Goal: Information Seeking & Learning: Learn about a topic

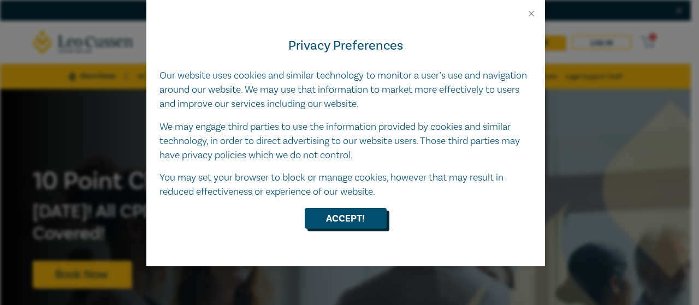
click at [342, 217] on button "Accept!" at bounding box center [346, 218] width 82 height 21
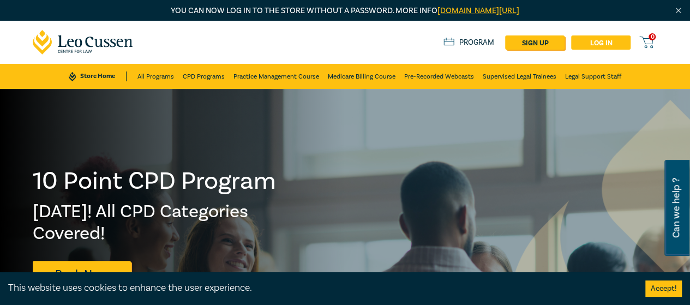
click at [606, 41] on link "Log in" at bounding box center [600, 42] width 59 height 14
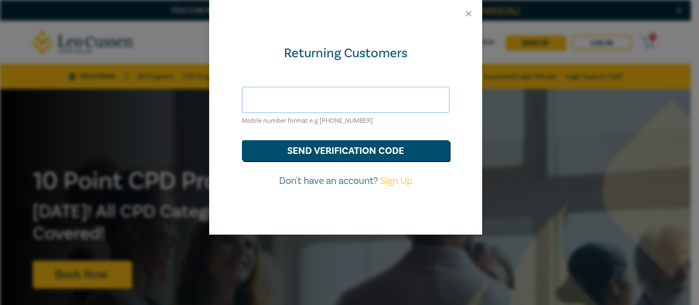
click at [323, 101] on input "text" at bounding box center [345, 100] width 207 height 26
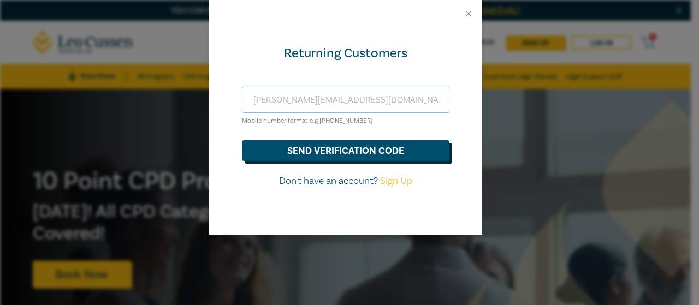
type input "paul.y.michel1@gmail.com"
click at [324, 145] on button "send verification code" at bounding box center [345, 150] width 207 height 21
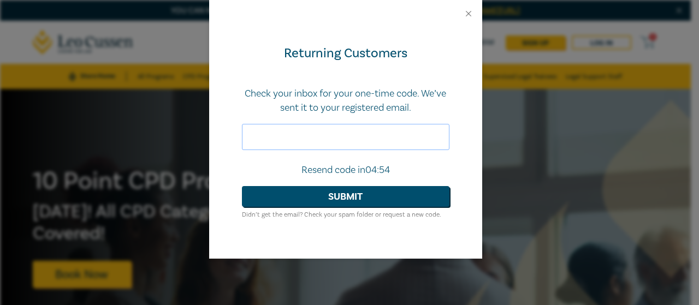
click at [321, 140] on input "text" at bounding box center [345, 137] width 207 height 26
type input "208619"
click at [242, 186] on button "Submit" at bounding box center [345, 196] width 207 height 21
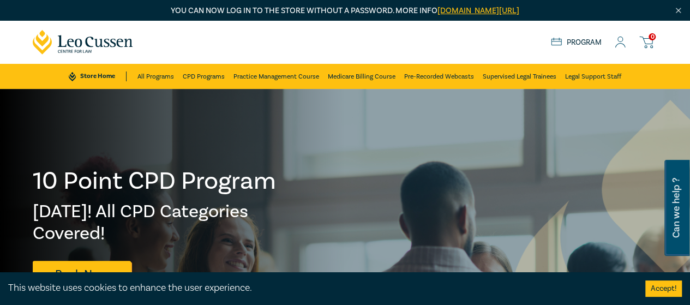
click at [621, 45] on icon at bounding box center [620, 42] width 11 height 11
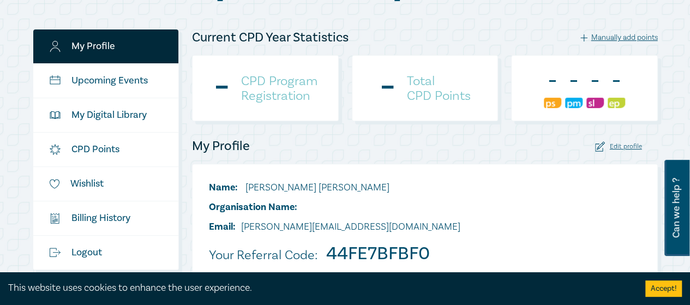
scroll to position [164, 0]
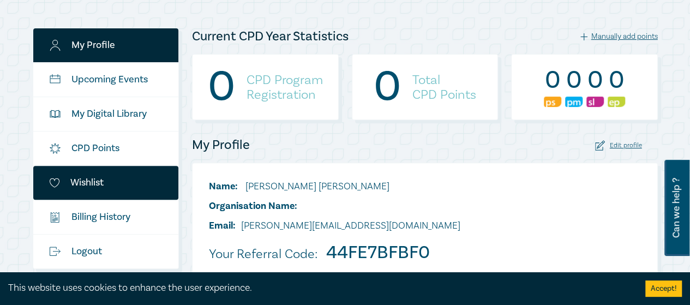
click at [95, 183] on link "Wishlist" at bounding box center [106, 183] width 146 height 34
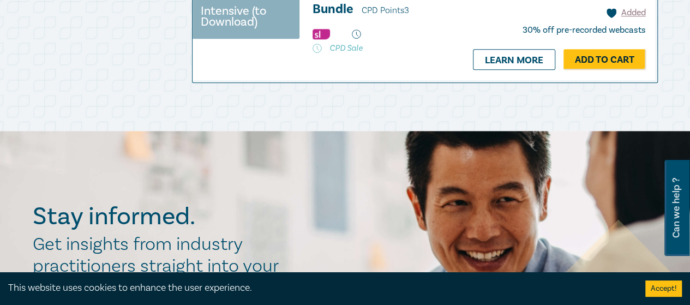
scroll to position [546, 0]
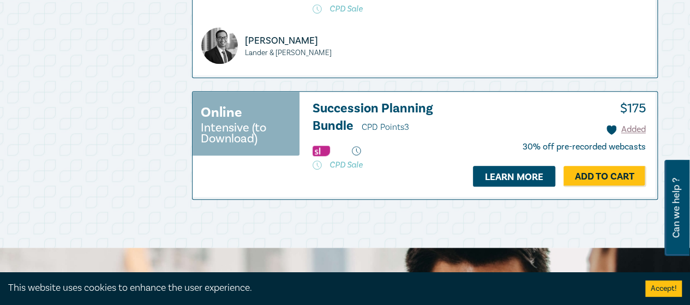
click at [495, 187] on link "Learn more" at bounding box center [514, 176] width 82 height 21
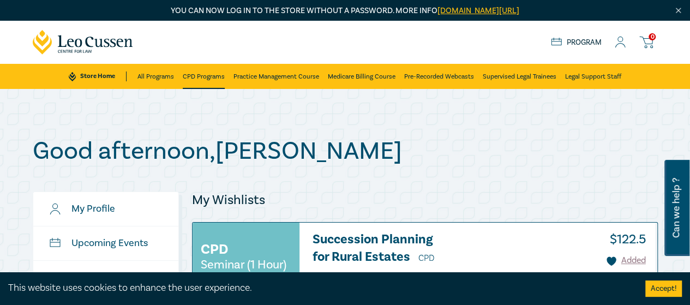
click at [193, 70] on link "CPD Programs" at bounding box center [204, 76] width 42 height 25
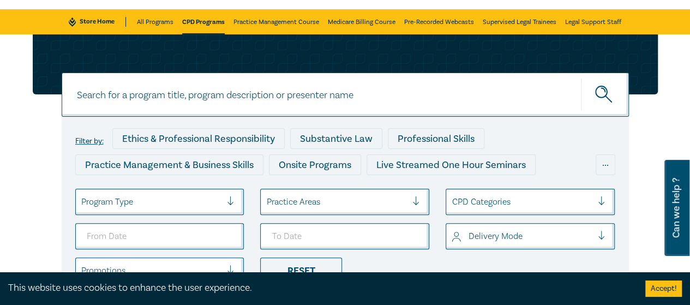
scroll to position [109, 0]
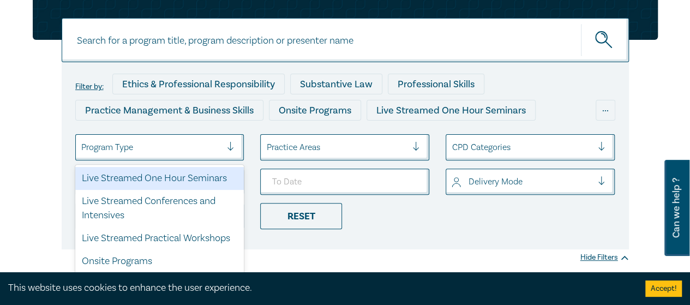
click at [224, 141] on div "Program Type" at bounding box center [152, 147] width 152 height 19
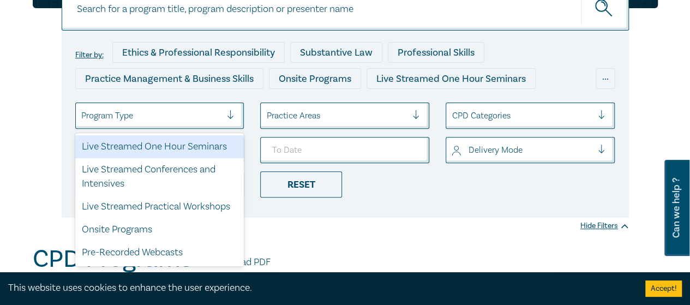
scroll to position [164, 0]
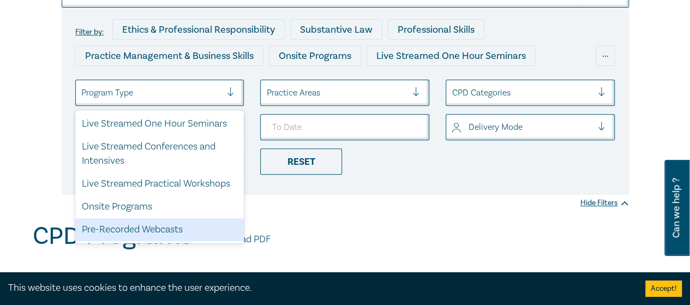
click at [177, 229] on div "Pre-Recorded Webcasts" at bounding box center [159, 229] width 169 height 23
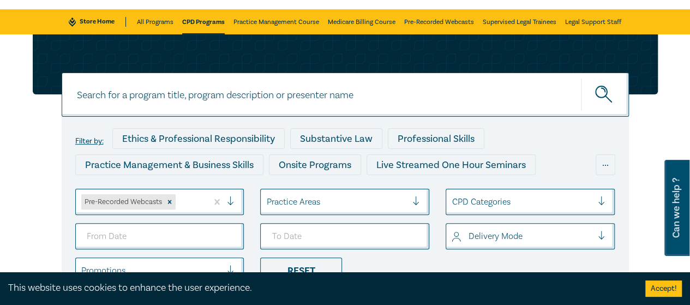
click at [386, 200] on div at bounding box center [336, 202] width 141 height 14
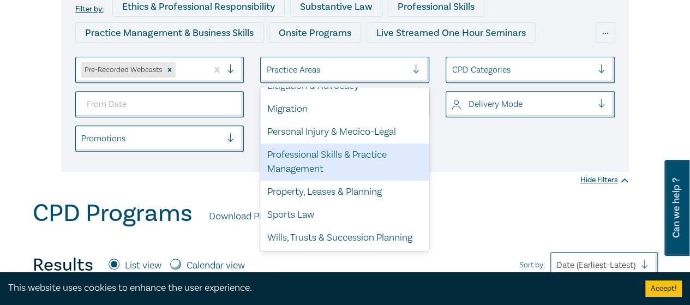
scroll to position [246, 0]
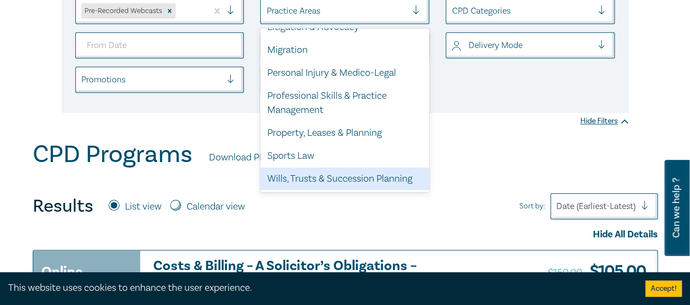
click at [323, 181] on div "Wills, Trusts & Succession Planning" at bounding box center [344, 179] width 169 height 23
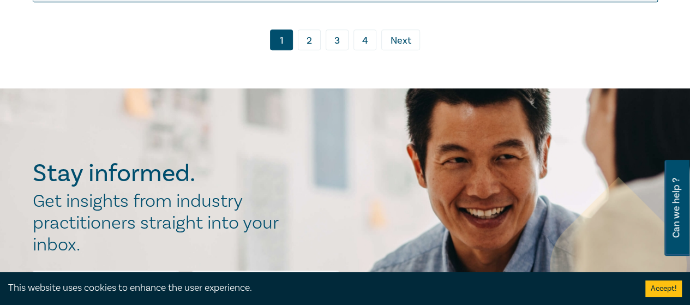
scroll to position [6495, 0]
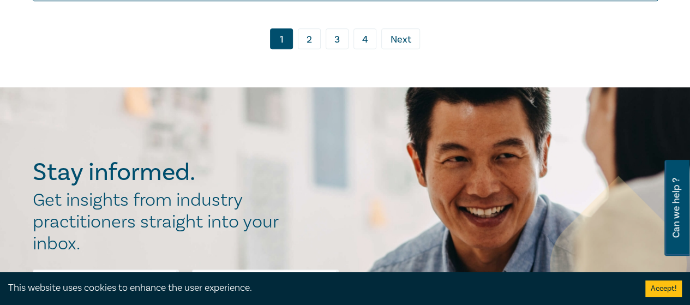
click at [311, 49] on link "2" at bounding box center [309, 38] width 23 height 21
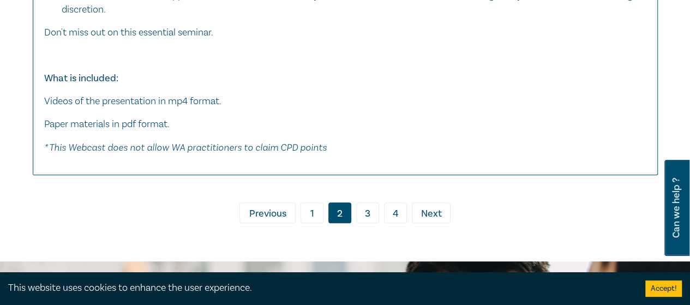
scroll to position [6659, 0]
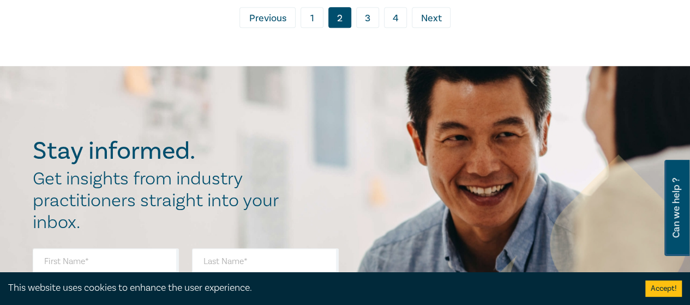
click at [371, 28] on link "3" at bounding box center [367, 17] width 23 height 21
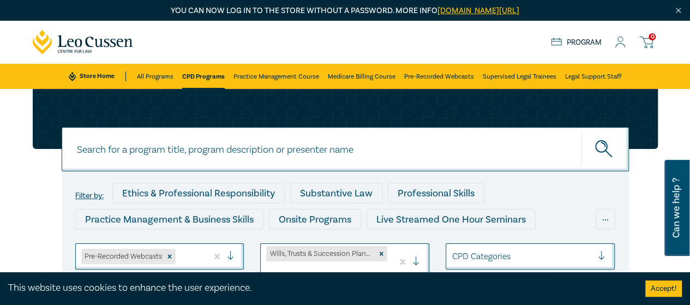
click at [618, 41] on icon at bounding box center [620, 42] width 11 height 11
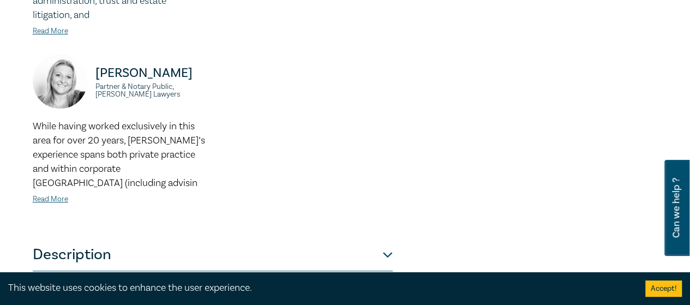
scroll to position [710, 0]
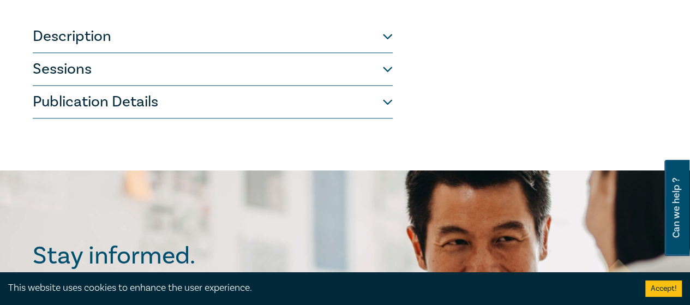
click at [321, 53] on button "Sessions" at bounding box center [213, 69] width 360 height 33
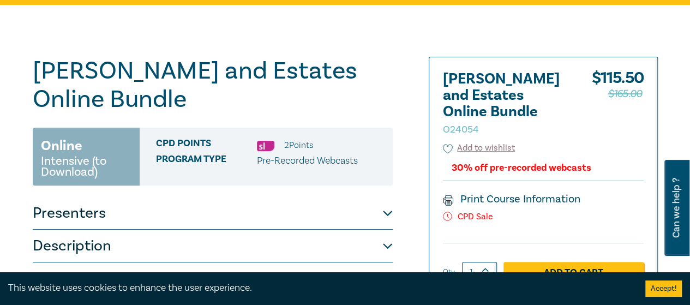
scroll to position [50, 0]
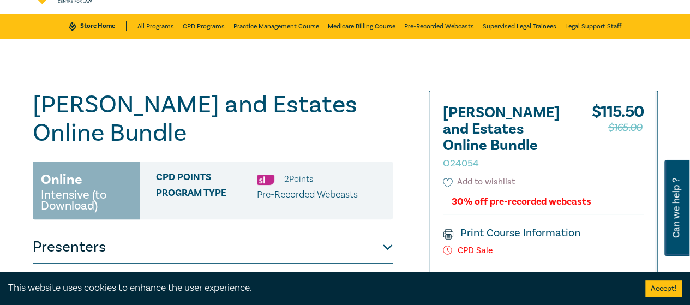
click at [445, 178] on icon at bounding box center [448, 183] width 10 height 10
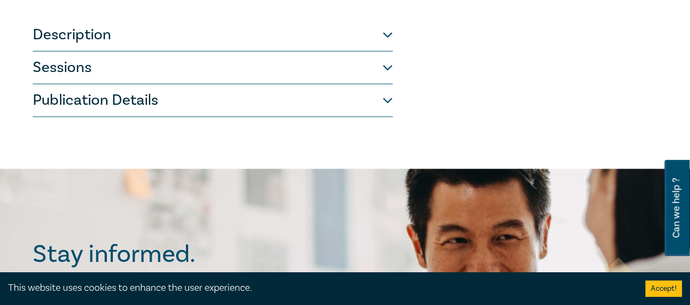
scroll to position [710, 0]
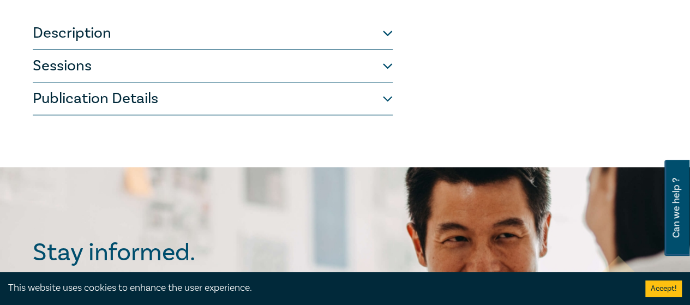
click at [337, 50] on button "Sessions" at bounding box center [213, 66] width 360 height 33
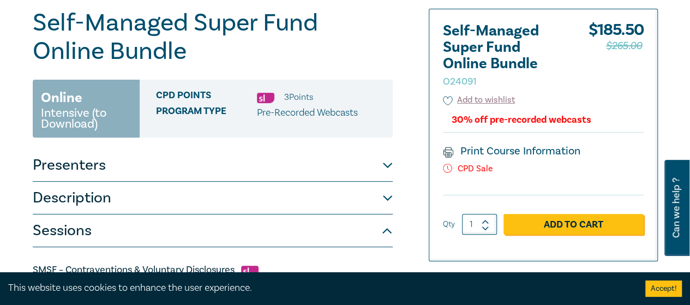
scroll to position [164, 0]
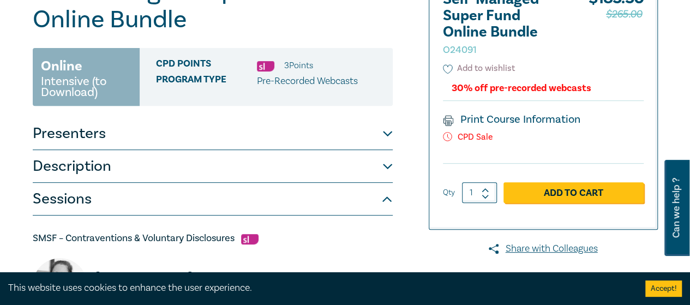
click at [449, 67] on icon at bounding box center [448, 69] width 10 height 10
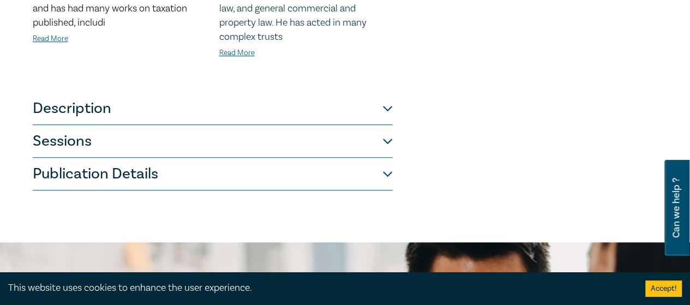
scroll to position [109, 0]
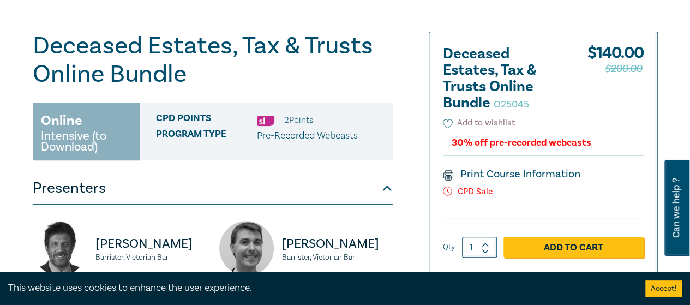
click at [446, 124] on icon at bounding box center [448, 124] width 10 height 10
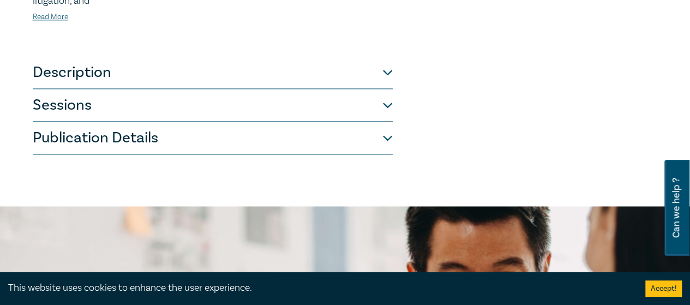
scroll to position [710, 0]
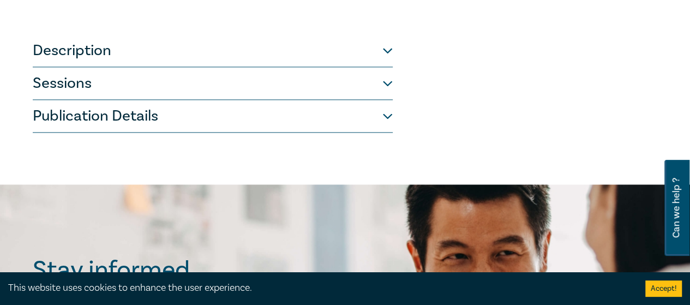
click at [348, 67] on button "Sessions" at bounding box center [213, 83] width 360 height 33
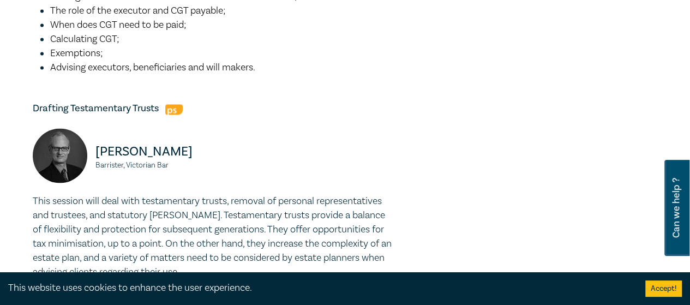
scroll to position [873, 0]
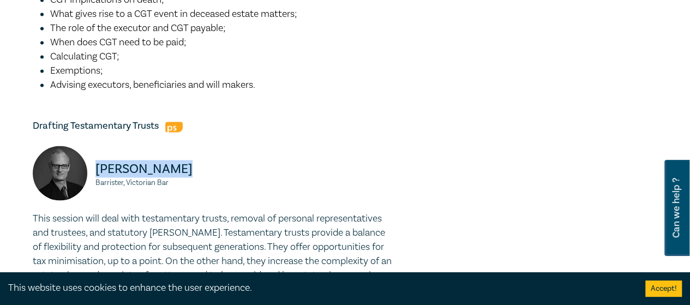
drag, startPoint x: 179, startPoint y: 158, endPoint x: 97, endPoint y: 154, distance: 82.5
click at [97, 160] on p "[PERSON_NAME]" at bounding box center [151, 168] width 111 height 17
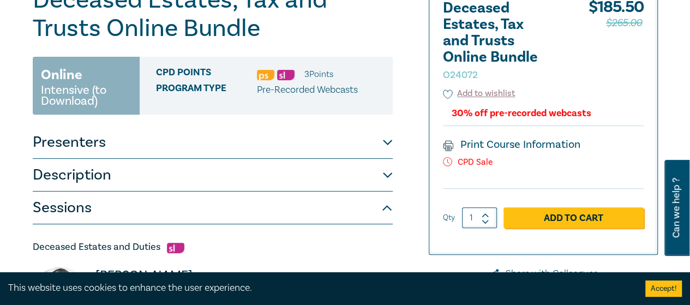
scroll to position [164, 0]
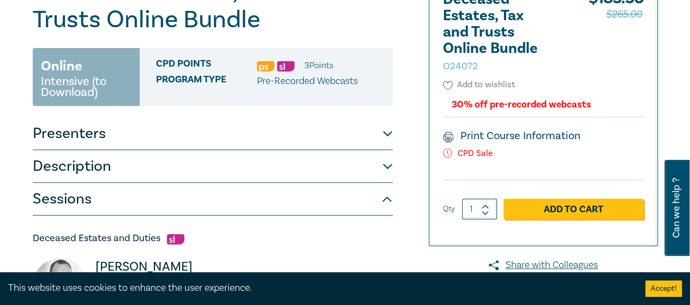
click at [451, 85] on icon at bounding box center [448, 86] width 10 height 10
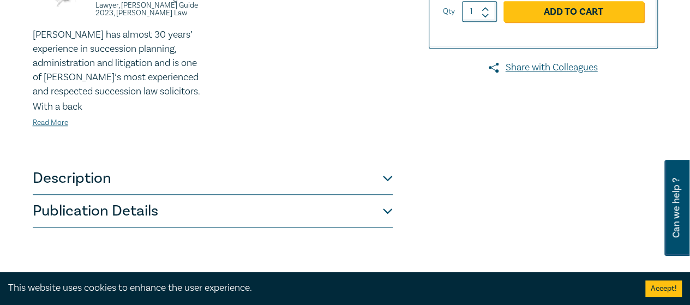
scroll to position [382, 0]
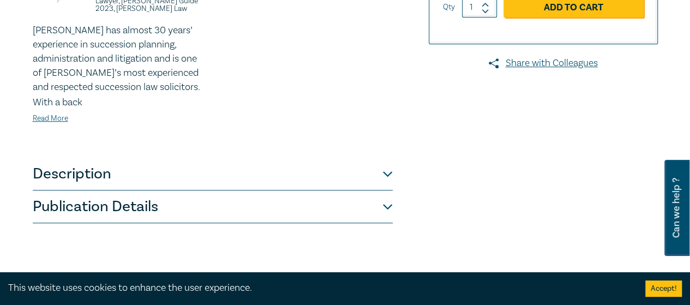
click at [347, 165] on button "Description" at bounding box center [213, 174] width 360 height 33
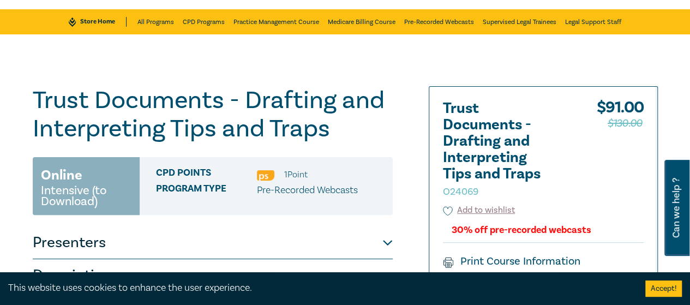
scroll to position [164, 0]
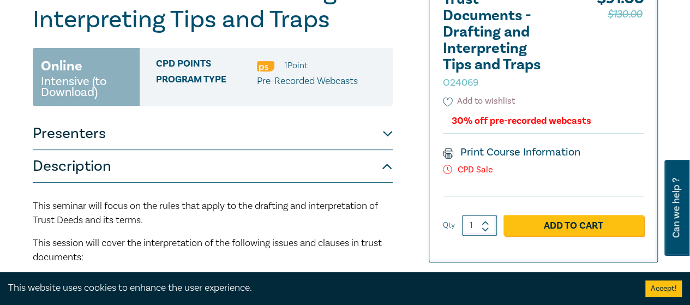
click at [448, 102] on icon at bounding box center [448, 102] width 10 height 10
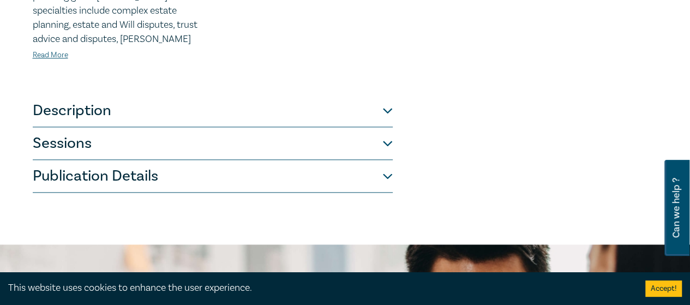
scroll to position [655, 0]
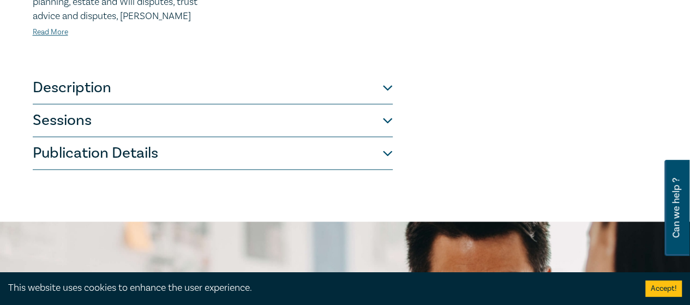
click at [353, 72] on button "Description" at bounding box center [213, 88] width 360 height 33
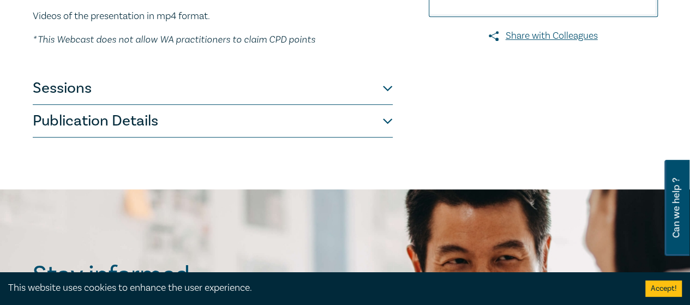
scroll to position [324, 0]
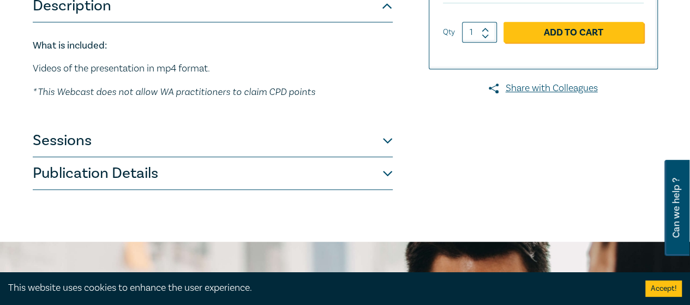
click at [338, 146] on button "Sessions" at bounding box center [213, 140] width 360 height 33
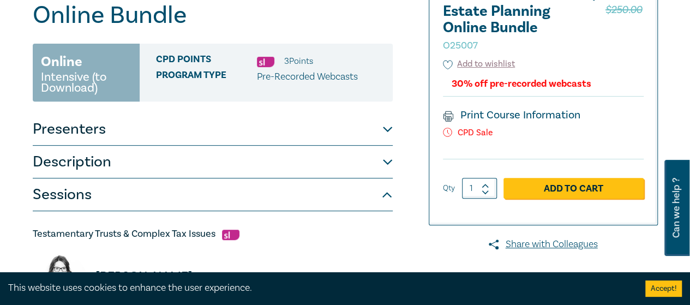
scroll to position [164, 0]
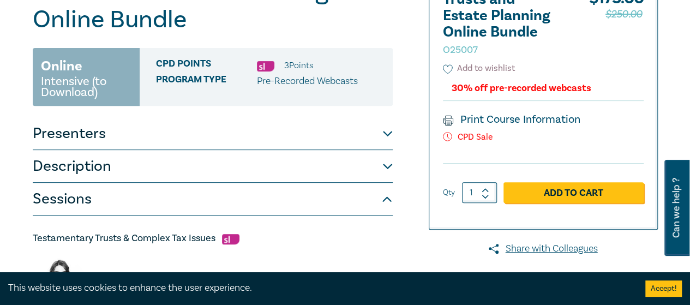
click at [450, 68] on icon at bounding box center [448, 69] width 10 height 10
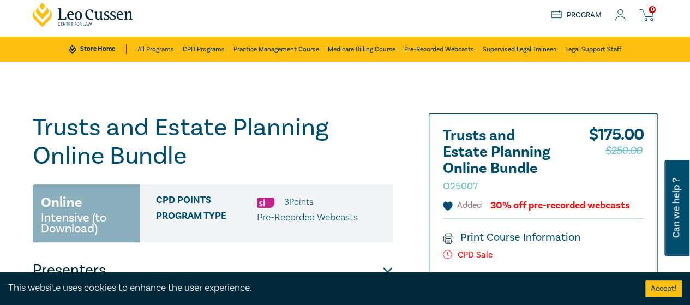
scroll to position [0, 0]
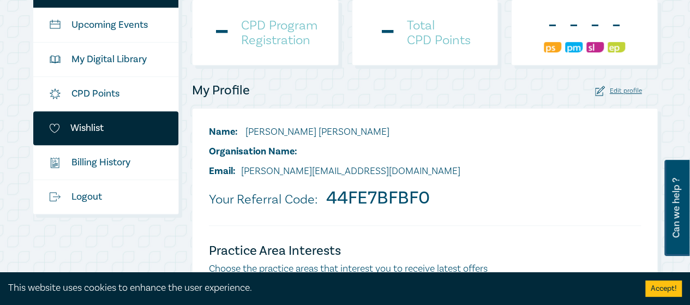
click at [94, 124] on link "Wishlist" at bounding box center [106, 128] width 146 height 34
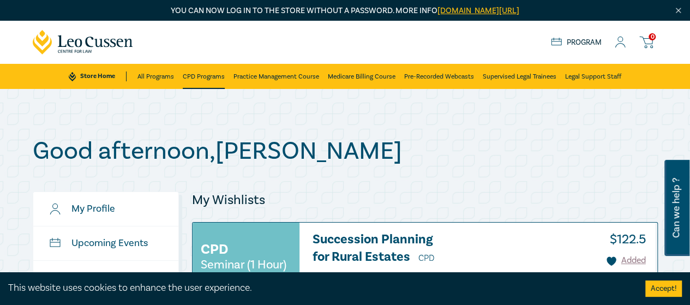
click at [210, 77] on link "CPD Programs" at bounding box center [204, 76] width 42 height 25
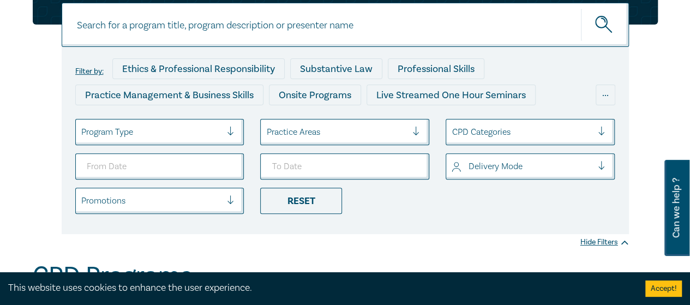
scroll to position [164, 0]
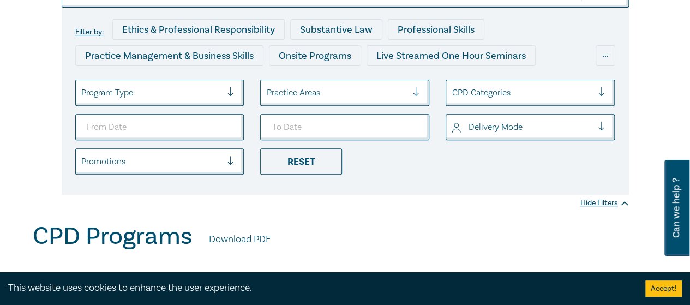
click at [318, 94] on div at bounding box center [336, 93] width 141 height 14
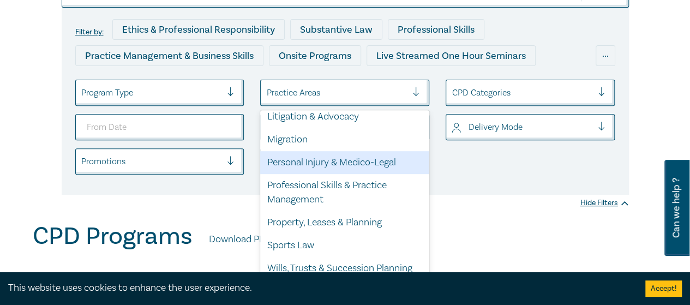
scroll to position [349, 0]
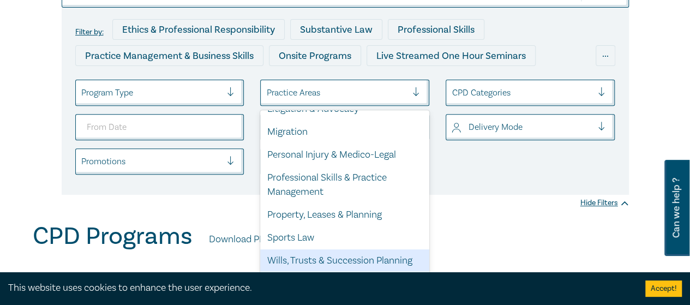
click at [341, 259] on div "Wills, Trusts & Succession Planning" at bounding box center [344, 260] width 169 height 23
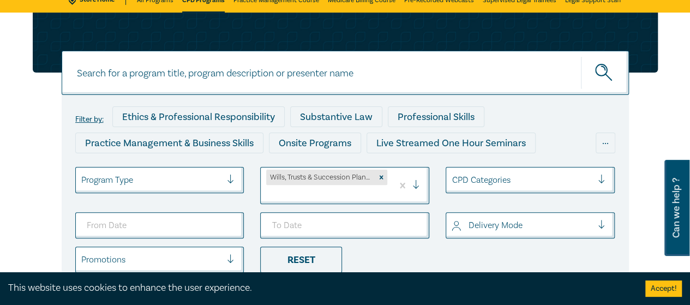
scroll to position [164, 0]
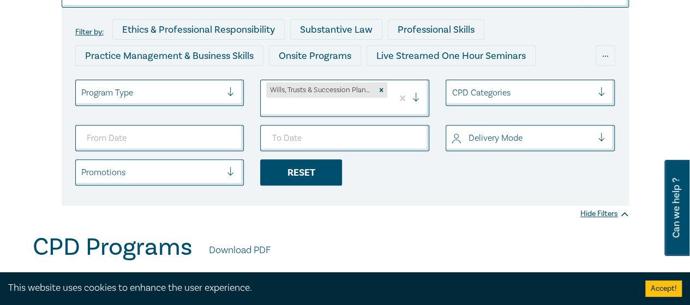
click at [305, 176] on div "Reset" at bounding box center [301, 172] width 82 height 26
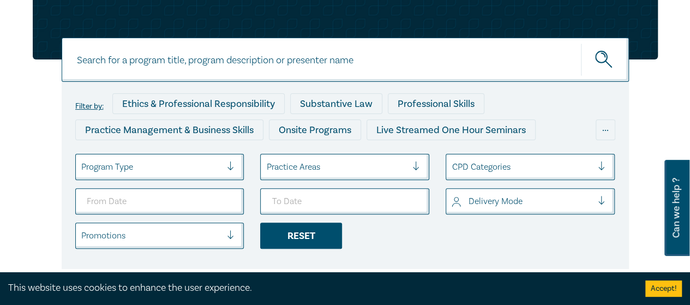
scroll to position [164, 0]
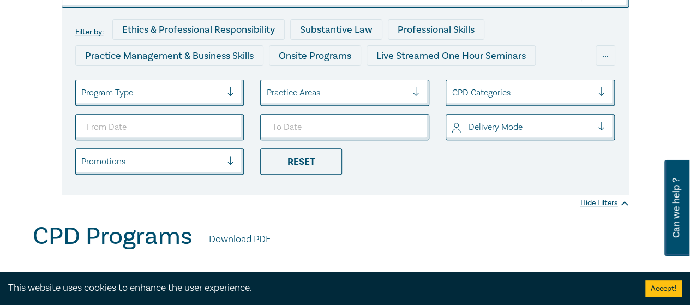
click at [201, 93] on div at bounding box center [151, 93] width 141 height 14
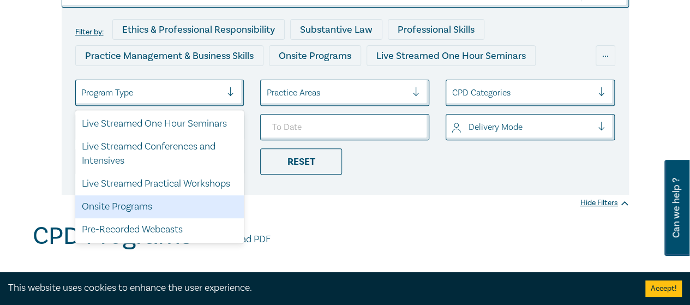
click at [378, 211] on div "Filter by: Ethics & Professional Responsibility Substantive Law Professional Sk…" at bounding box center [345, 73] width 690 height 297
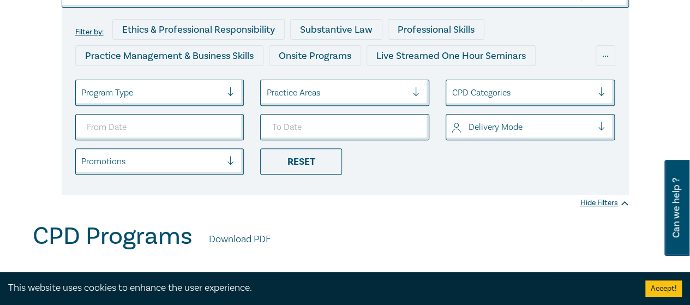
click at [215, 89] on div at bounding box center [151, 93] width 141 height 14
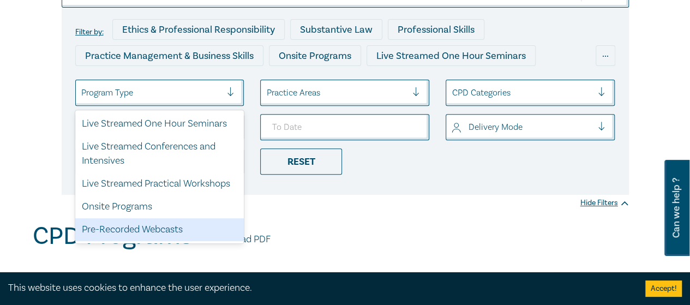
click at [162, 226] on div "Pre-Recorded Webcasts" at bounding box center [159, 229] width 169 height 23
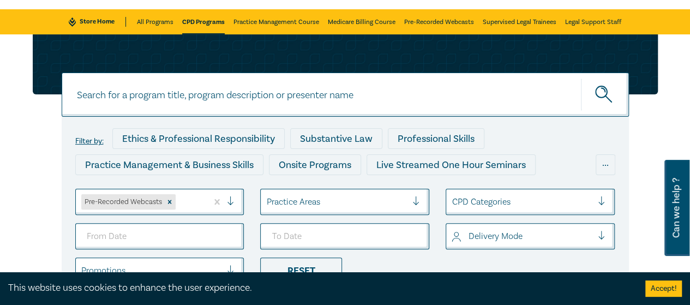
scroll to position [109, 0]
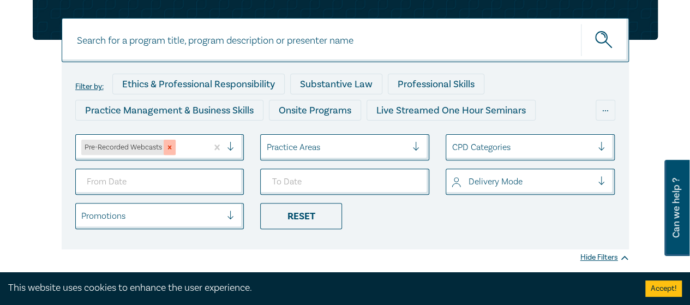
click at [170, 147] on icon "Remove Pre-Recorded Webcasts" at bounding box center [170, 148] width 8 height 8
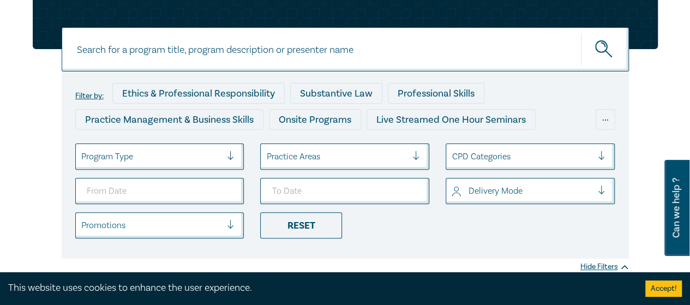
scroll to position [164, 0]
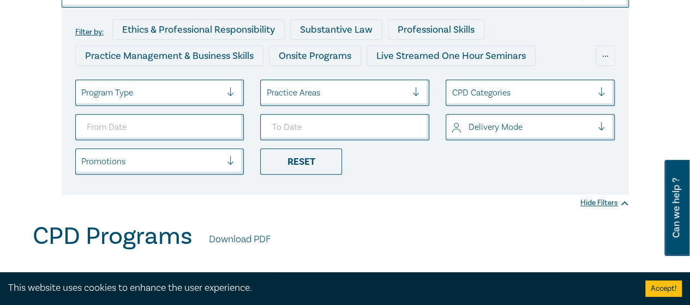
click at [416, 87] on div at bounding box center [421, 92] width 16 height 11
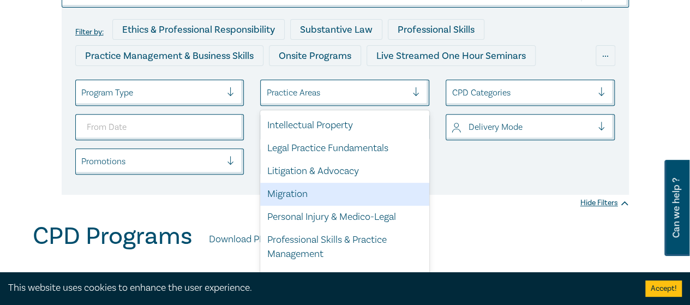
scroll to position [349, 0]
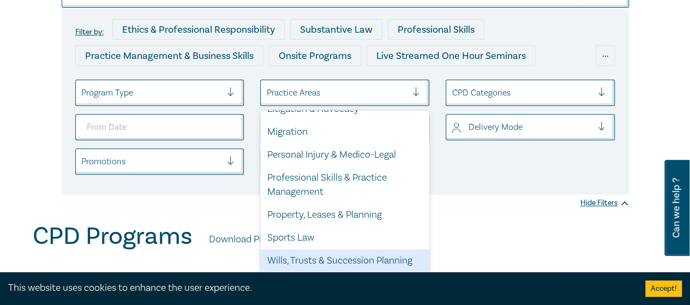
click at [342, 261] on div "Wills, Trusts & Succession Planning" at bounding box center [344, 260] width 169 height 23
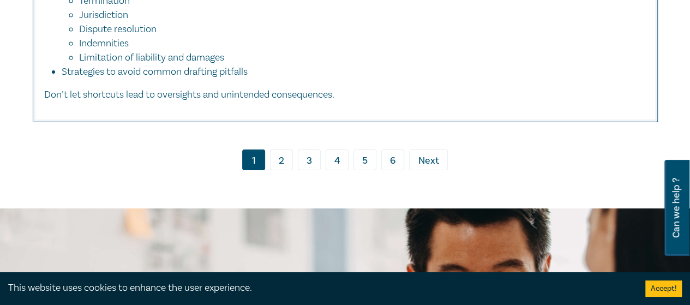
scroll to position [6168, 0]
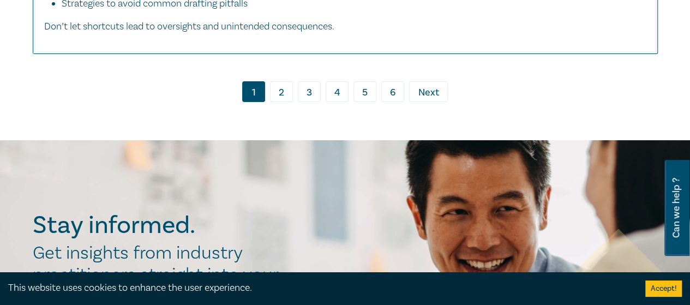
click at [440, 100] on link "› Next" at bounding box center [428, 91] width 39 height 21
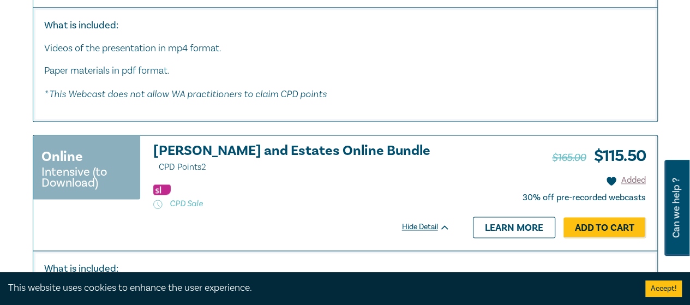
scroll to position [4858, 0]
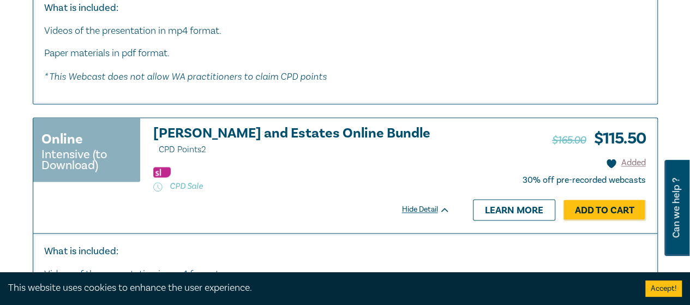
drag, startPoint x: 293, startPoint y: 134, endPoint x: 146, endPoint y: 216, distance: 167.9
click at [146, 217] on div "Online Intensive (to Download) Wills and Estates Online Bundle CPD Points 2 CPD…" at bounding box center [247, 175] width 428 height 115
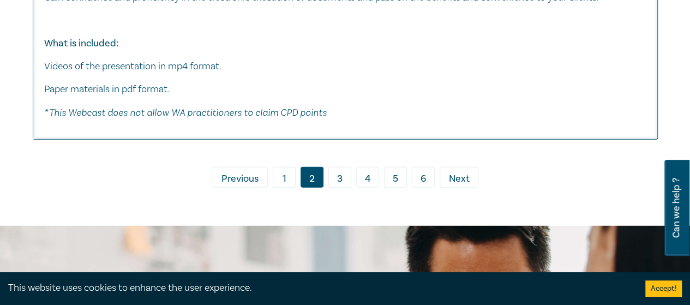
scroll to position [5677, 0]
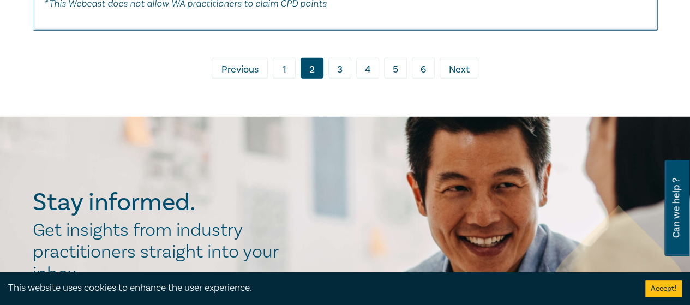
click at [337, 72] on link "3" at bounding box center [340, 68] width 23 height 21
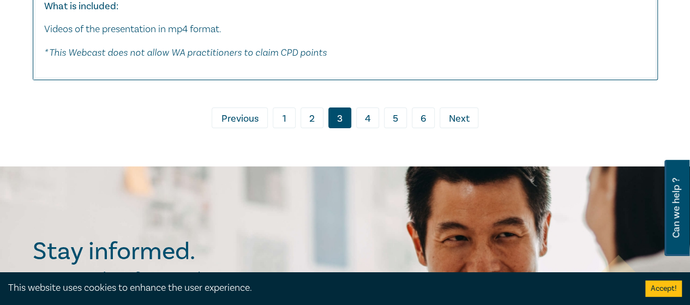
scroll to position [6333, 0]
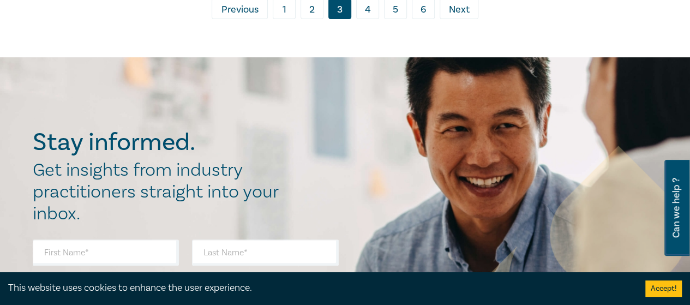
click at [370, 3] on link "4" at bounding box center [367, 8] width 23 height 21
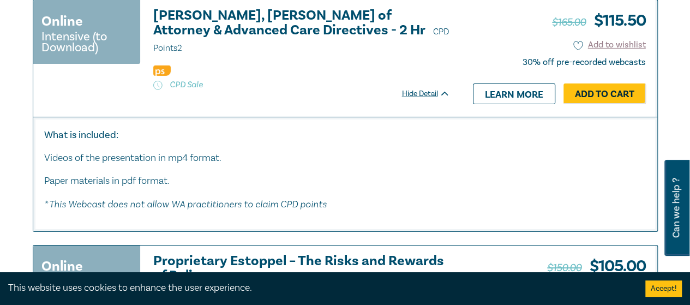
scroll to position [6033, 0]
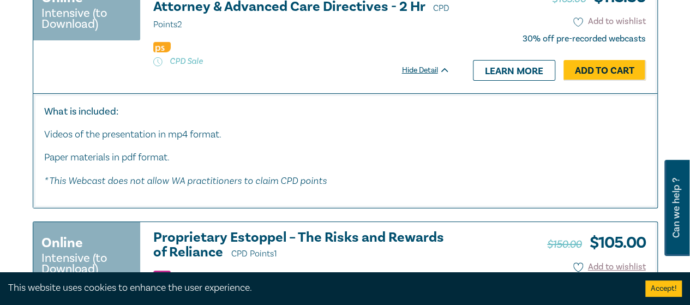
click at [577, 27] on icon at bounding box center [579, 22] width 10 height 10
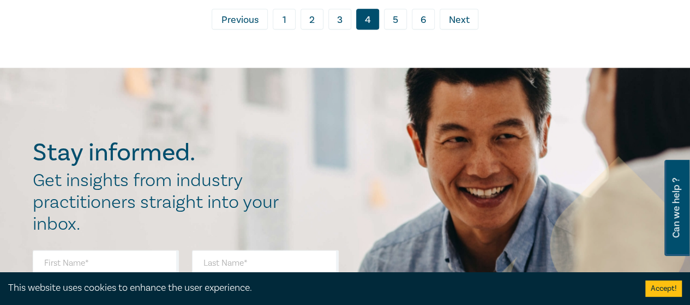
scroll to position [6961, 0]
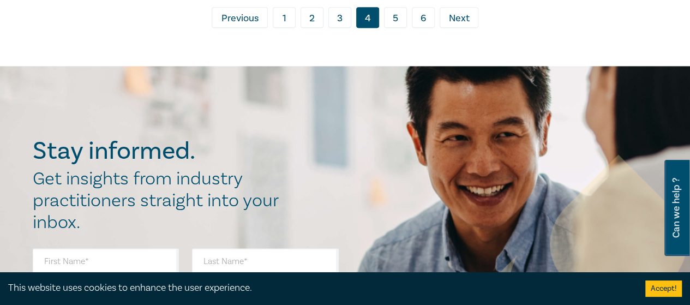
click at [399, 28] on link "5" at bounding box center [395, 17] width 23 height 21
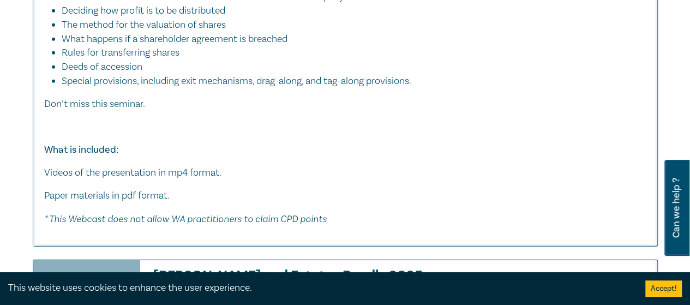
scroll to position [1640, 0]
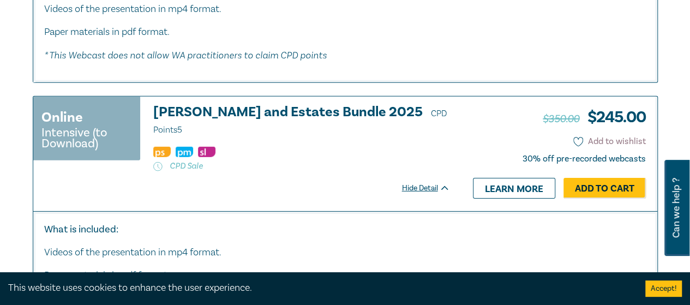
click at [577, 138] on icon at bounding box center [579, 142] width 10 height 10
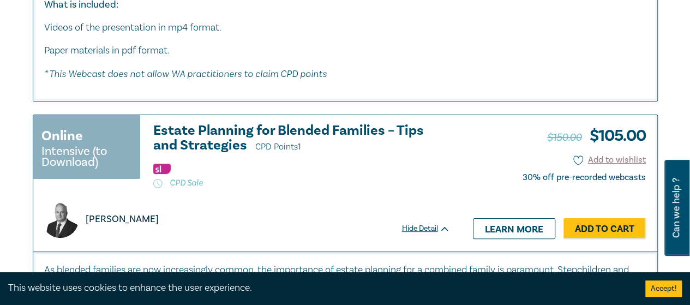
scroll to position [2131, 0]
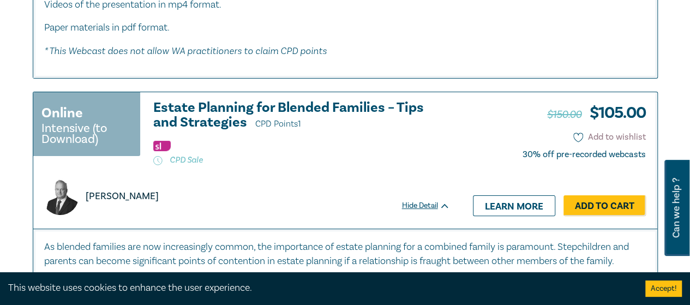
click at [579, 134] on icon at bounding box center [579, 138] width 10 height 10
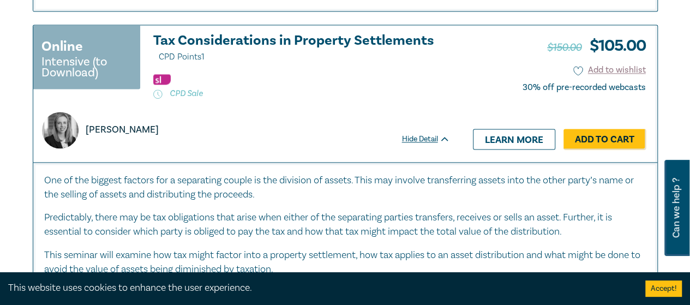
scroll to position [2841, 0]
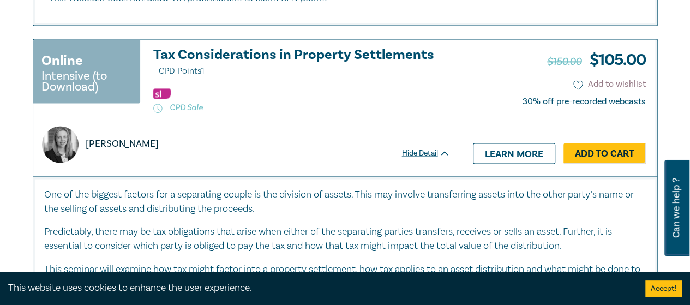
click at [575, 80] on icon at bounding box center [579, 85] width 10 height 10
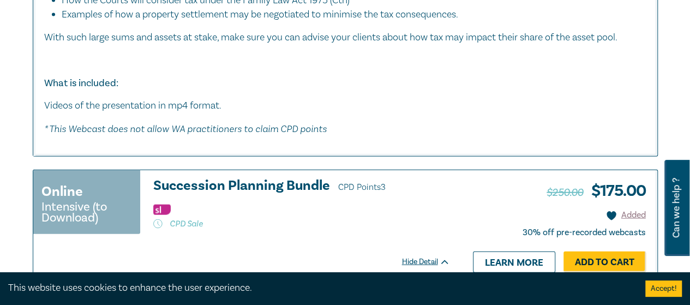
scroll to position [3277, 0]
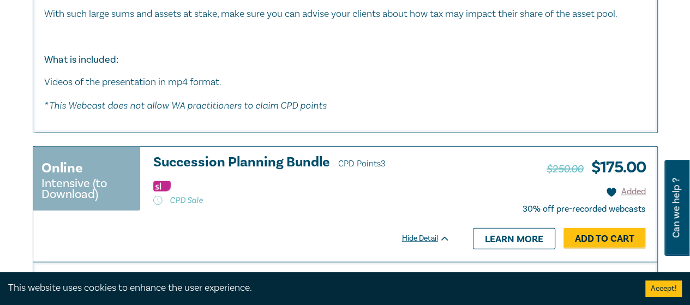
drag, startPoint x: 255, startPoint y: 157, endPoint x: 141, endPoint y: 230, distance: 135.8
click at [141, 230] on div "Online Intensive (to Download) Succession Planning Bundle CPD Points 3 CPD Sale…" at bounding box center [247, 204] width 428 height 115
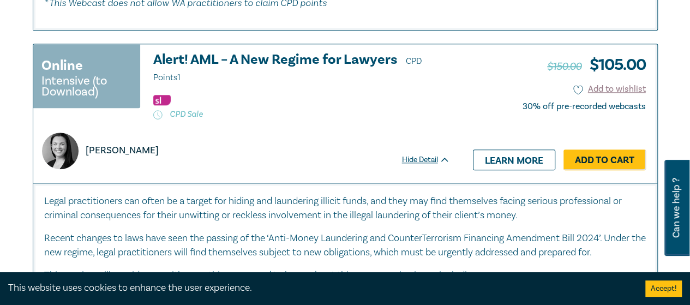
scroll to position [4642, 0]
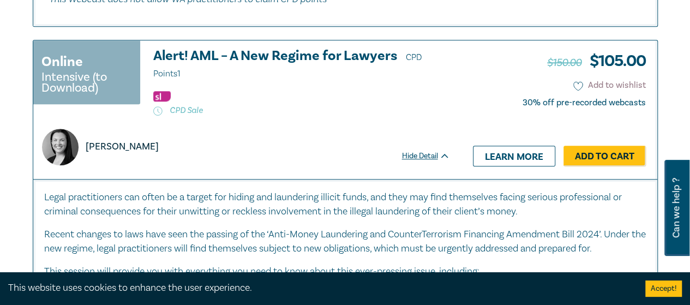
click at [578, 91] on icon at bounding box center [579, 86] width 10 height 10
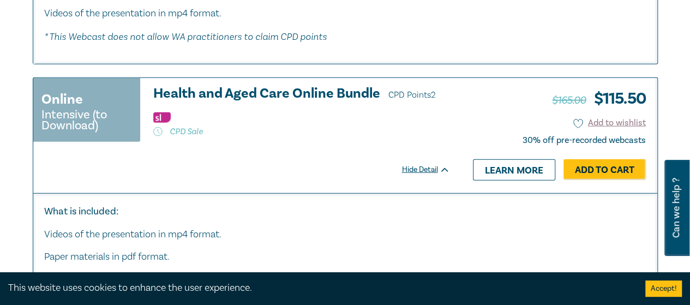
scroll to position [5515, 0]
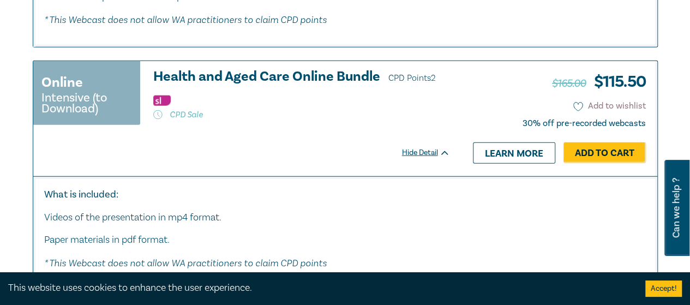
click at [575, 112] on icon at bounding box center [579, 107] width 10 height 10
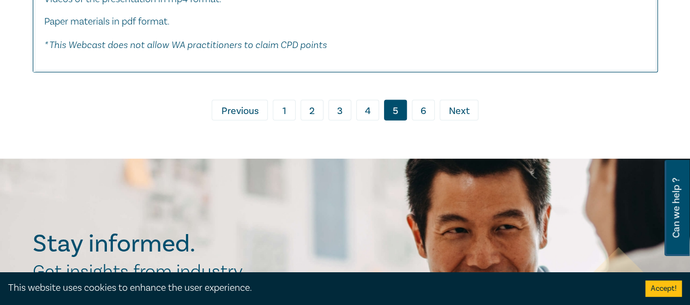
click at [460, 115] on span "Next" at bounding box center [459, 111] width 21 height 14
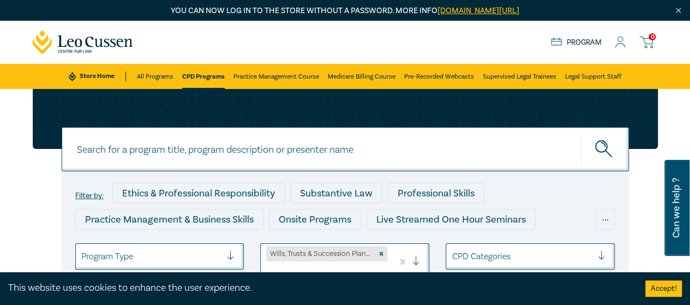
click at [620, 43] on icon at bounding box center [620, 42] width 11 height 11
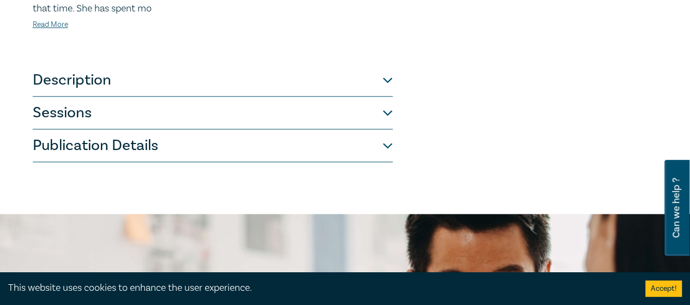
scroll to position [655, 0]
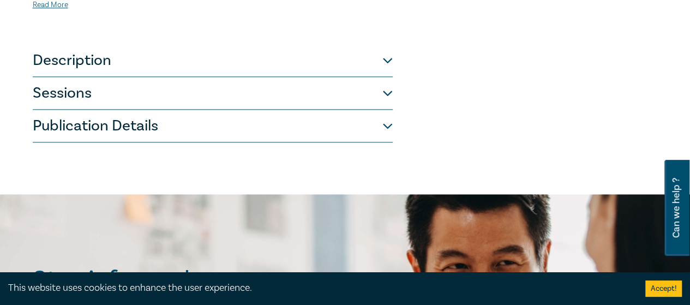
click at [267, 95] on button "Sessions" at bounding box center [213, 93] width 360 height 33
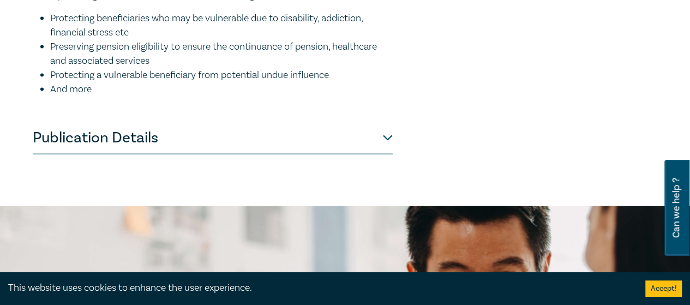
scroll to position [1255, 0]
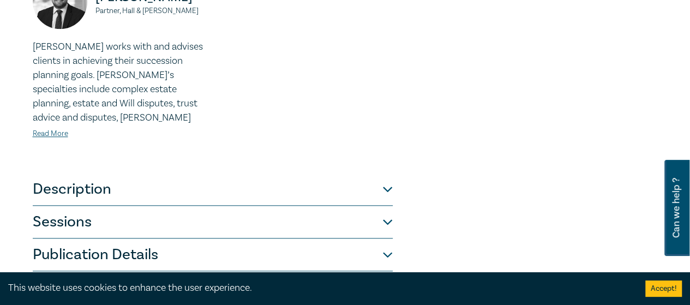
scroll to position [655, 0]
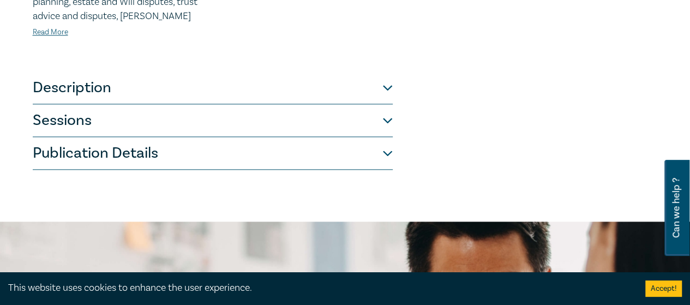
click at [166, 104] on button "Sessions" at bounding box center [213, 120] width 360 height 33
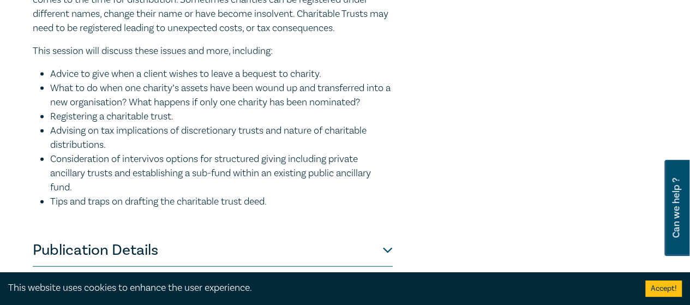
scroll to position [1306, 0]
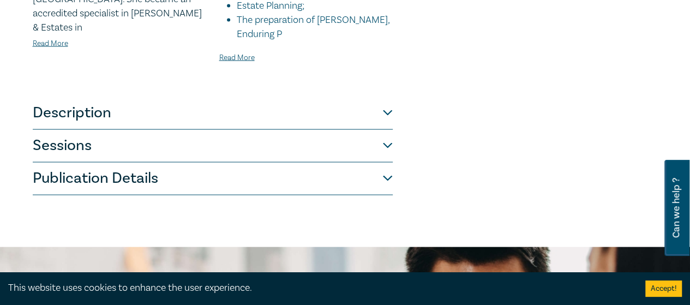
scroll to position [1037, 0]
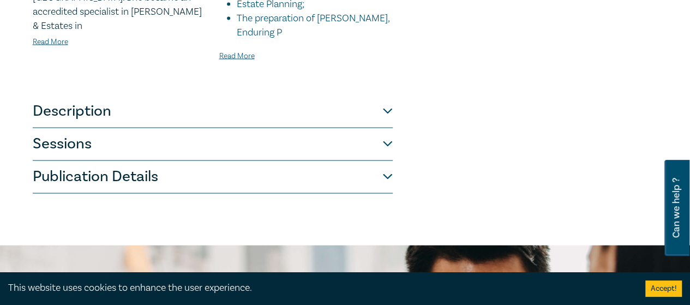
click at [334, 128] on button "Sessions" at bounding box center [213, 144] width 360 height 33
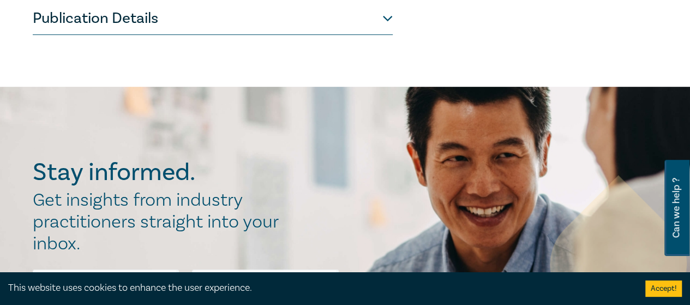
scroll to position [2338, 0]
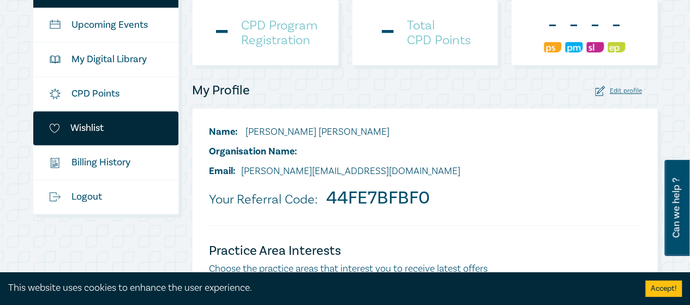
click at [131, 130] on link "Wishlist" at bounding box center [106, 128] width 146 height 34
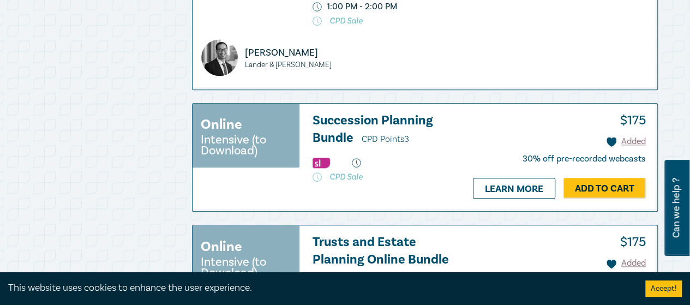
scroll to position [600, 0]
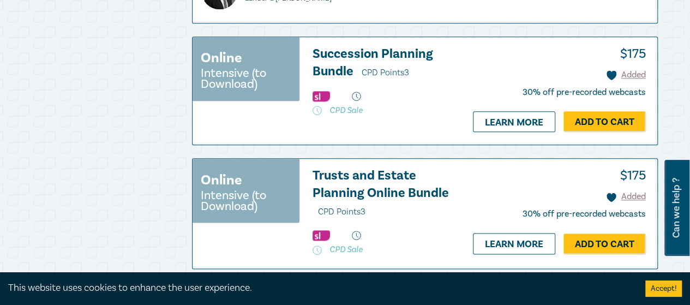
drag, startPoint x: 234, startPoint y: 1, endPoint x: 182, endPoint y: 152, distance: 159.1
click at [115, 175] on div "My Profile Upcoming Events My Digital Library CPD Points Wishlist $ Billing His…" at bounding box center [106, 279] width 160 height 1377
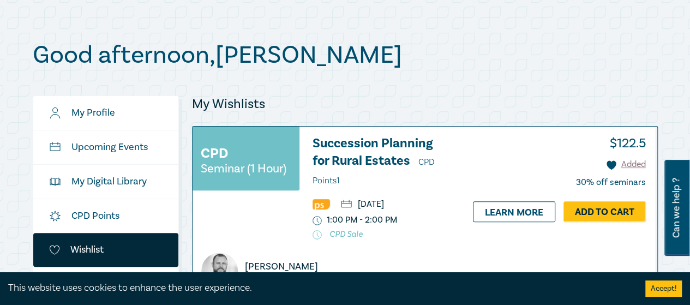
scroll to position [0, 0]
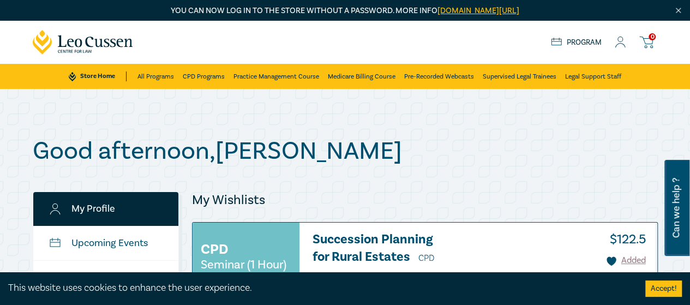
click at [94, 201] on link "My Profile" at bounding box center [106, 209] width 146 height 34
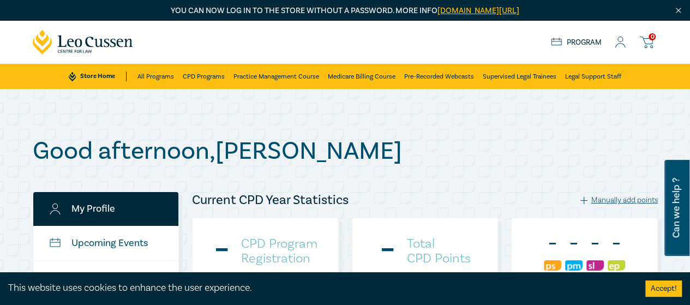
checkbox input "true"
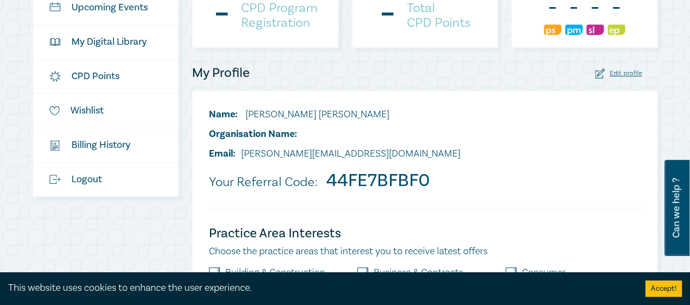
scroll to position [273, 0]
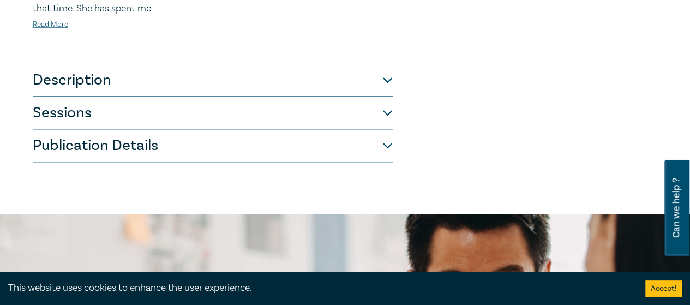
scroll to position [655, 0]
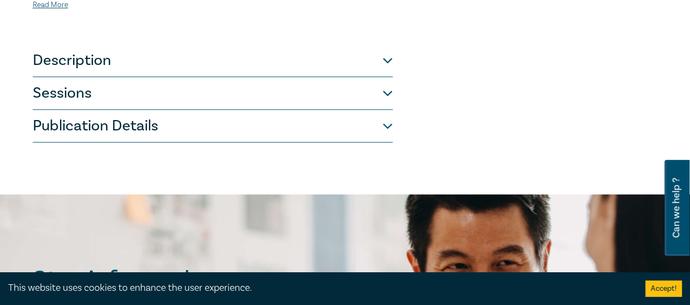
click at [241, 92] on button "Sessions" at bounding box center [213, 93] width 360 height 33
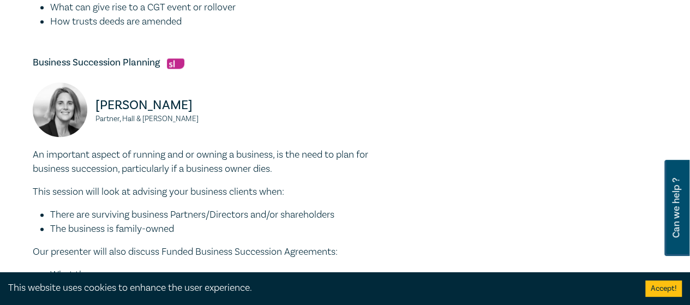
scroll to position [0, 0]
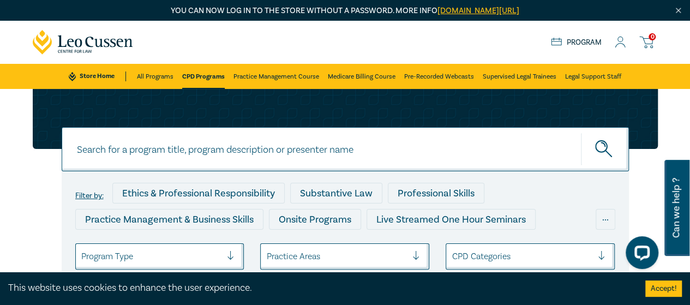
click at [368, 38] on div "0 $ NaN Store Home About us Program 0" at bounding box center [345, 42] width 639 height 43
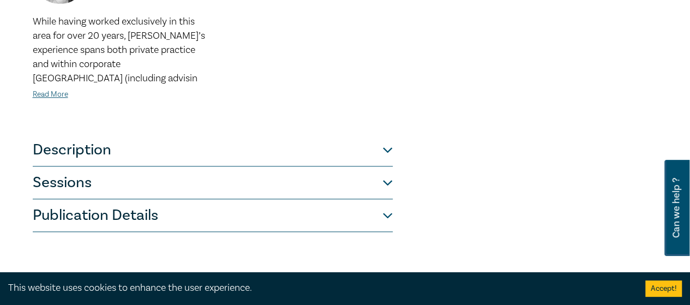
scroll to position [655, 0]
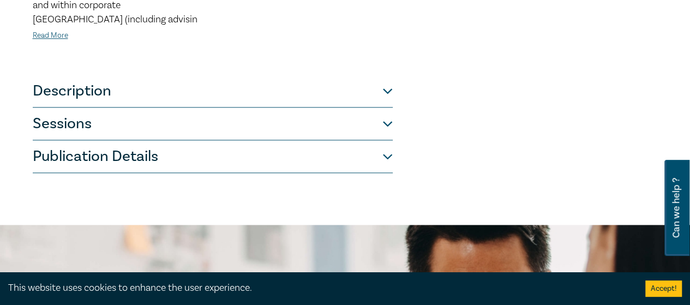
click at [201, 108] on button "Sessions" at bounding box center [213, 124] width 360 height 33
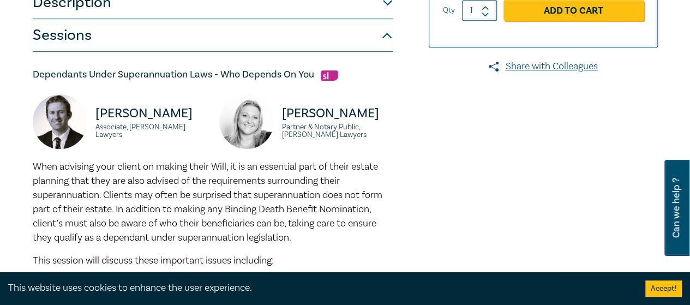
scroll to position [273, 0]
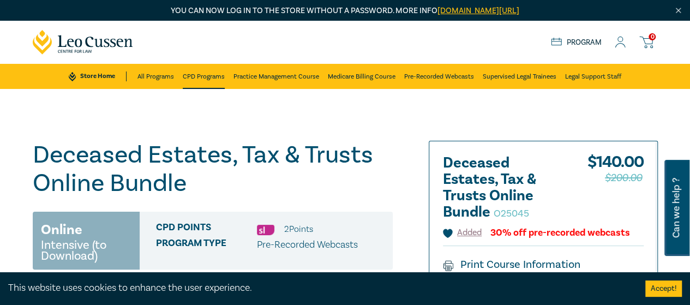
click at [207, 72] on link "CPD Programs" at bounding box center [204, 76] width 42 height 25
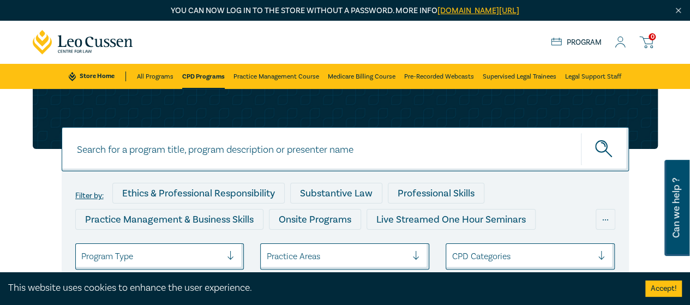
click at [251, 153] on input at bounding box center [346, 149] width 568 height 44
click at [581, 133] on button "submit" at bounding box center [605, 149] width 48 height 33
click at [606, 158] on icon "submit" at bounding box center [605, 149] width 19 height 19
drag, startPoint x: 132, startPoint y: 148, endPoint x: 0, endPoint y: 120, distance: 135.2
click at [0, 120] on div "wills estates 2025 wills estates 2025 wills estates 2025 Filter by: Ethics & Pr…" at bounding box center [345, 237] width 690 height 297
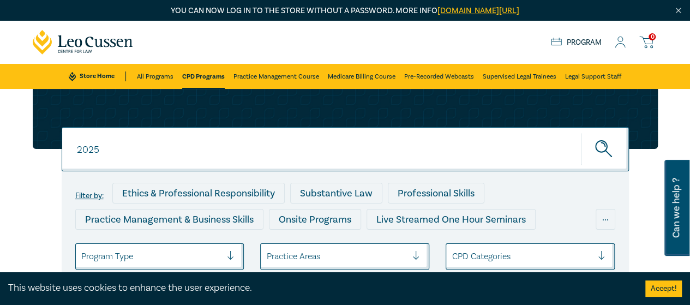
type input "2025"
click at [581, 133] on button "submit" at bounding box center [605, 149] width 48 height 33
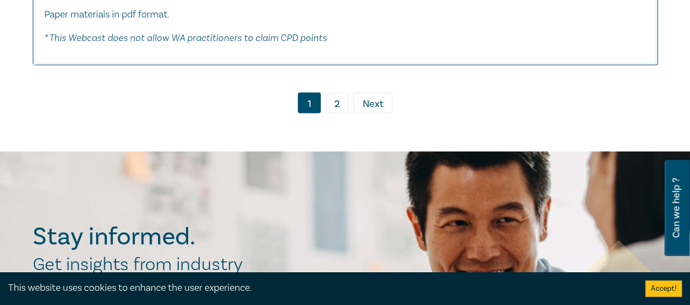
scroll to position [7314, 0]
click at [335, 114] on link "2" at bounding box center [337, 103] width 23 height 21
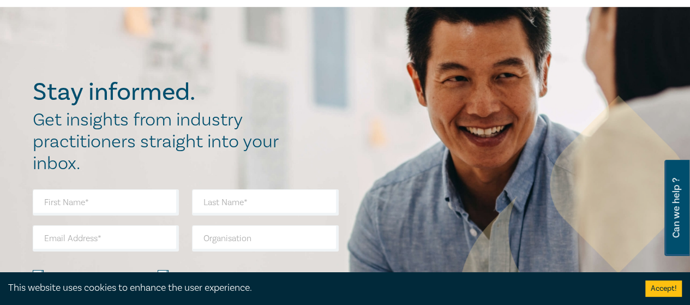
scroll to position [5842, 0]
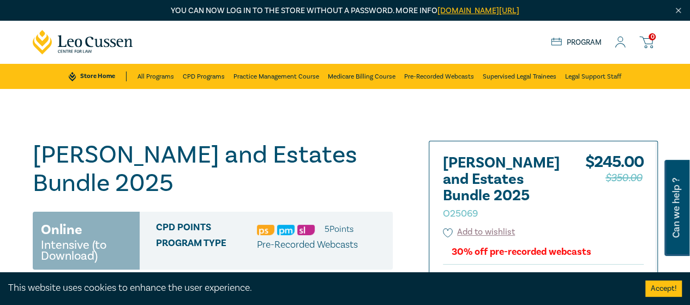
scroll to position [55, 0]
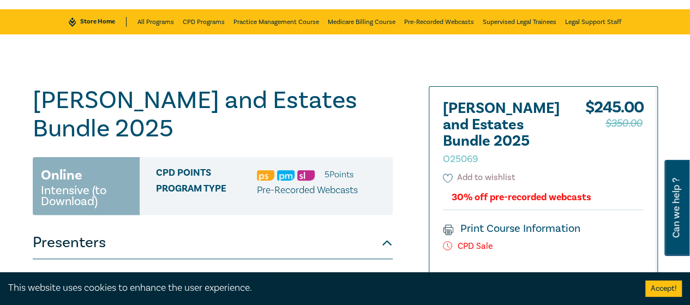
click at [469, 171] on button "Add to wishlist" at bounding box center [479, 177] width 73 height 13
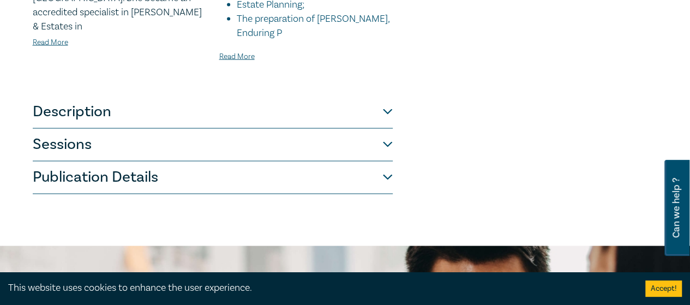
scroll to position [1037, 0]
click at [243, 128] on button "Sessions" at bounding box center [213, 144] width 360 height 33
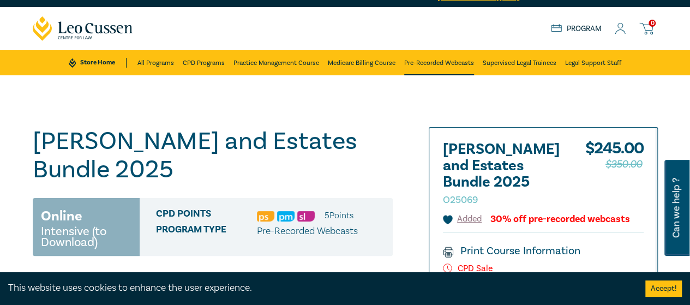
scroll to position [0, 0]
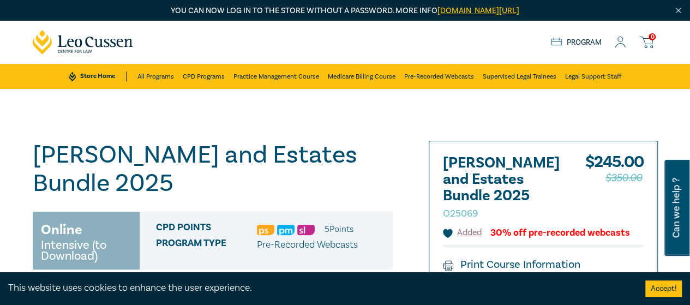
click at [615, 47] on icon at bounding box center [620, 42] width 11 height 11
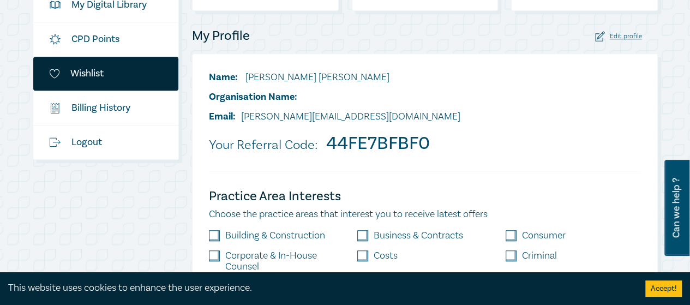
click at [84, 76] on link "Wishlist" at bounding box center [106, 74] width 146 height 34
